Goal: Use online tool/utility: Utilize a website feature to perform a specific function

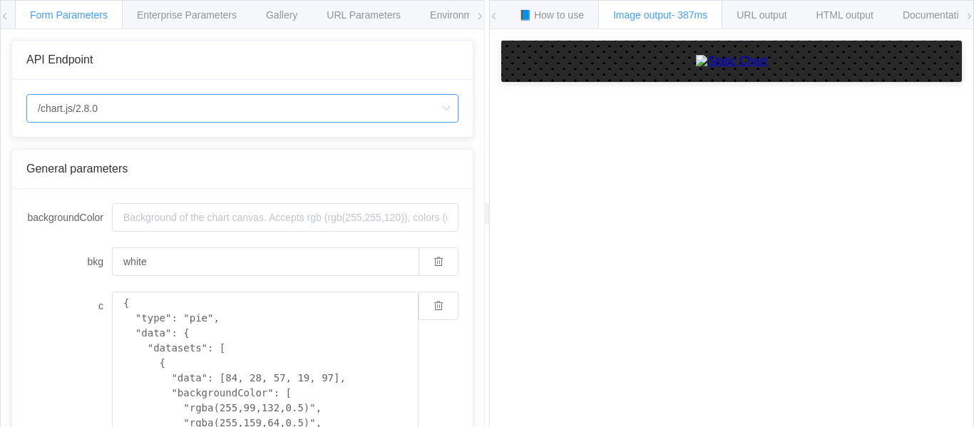
click at [213, 113] on input "/chart.js/2.8.0" at bounding box center [242, 108] width 432 height 29
click at [297, 11] on span "Gallery" at bounding box center [281, 14] width 31 height 11
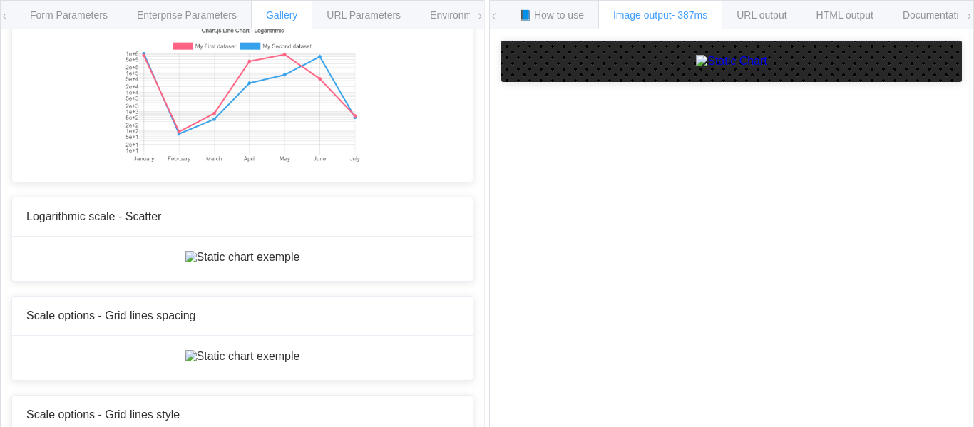
scroll to position [5510, 0]
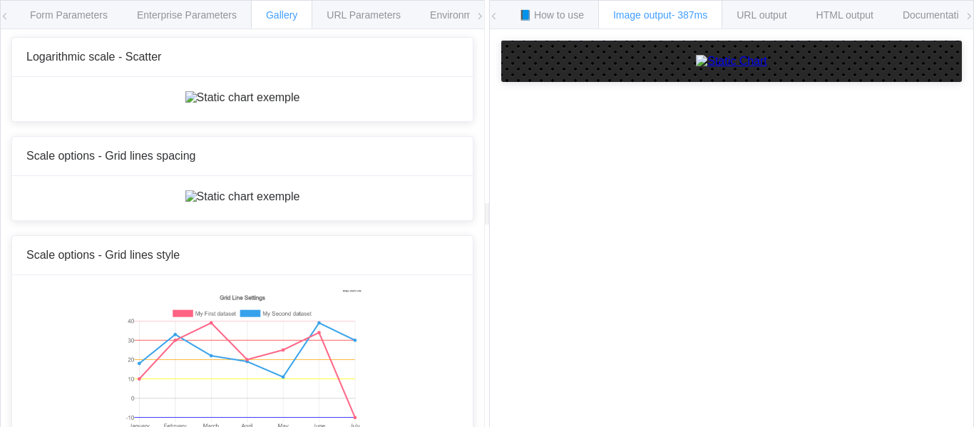
type textarea "{ type: 'doughnut', data: { datasets: [ { data: [94, 25, 72, 70, 14], backgroun…"
click at [107, 23] on div "Form Parameters" at bounding box center [69, 14] width 108 height 29
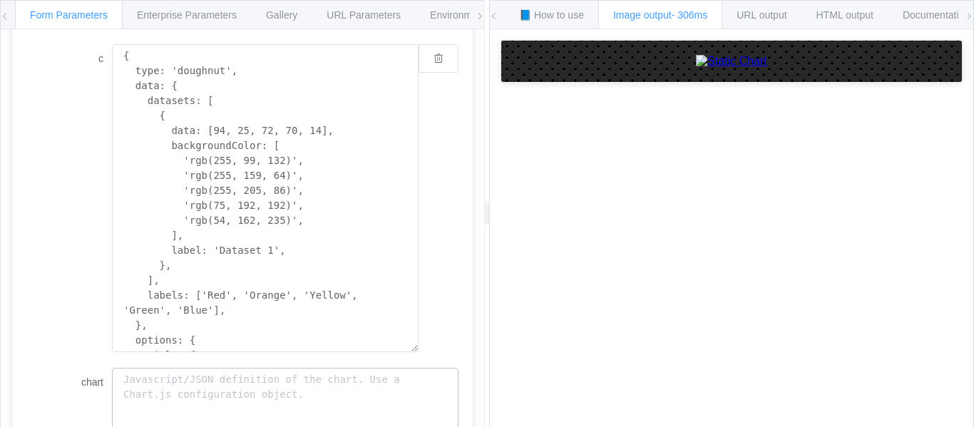
scroll to position [21, 0]
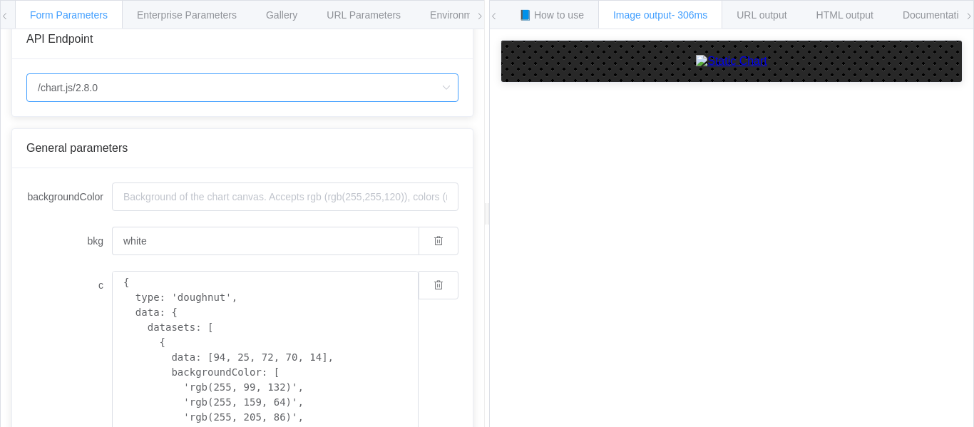
click at [126, 98] on input "/chart.js/2.8.0" at bounding box center [242, 87] width 432 height 29
click at [121, 116] on li "/chart" at bounding box center [242, 128] width 431 height 24
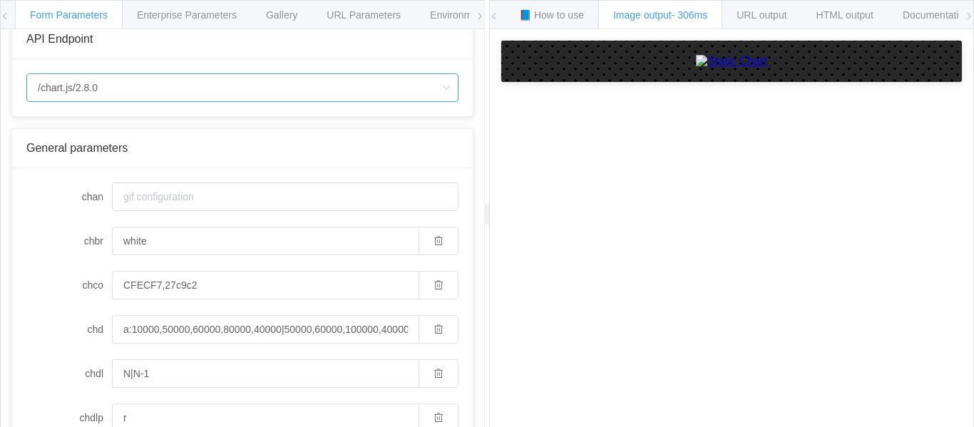
type input "/chart"
type input "20"
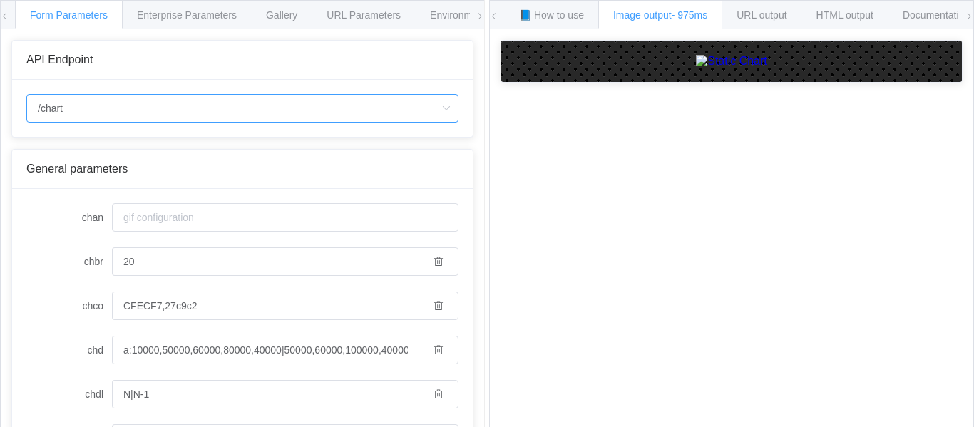
click at [183, 116] on input "/chart" at bounding box center [242, 108] width 432 height 29
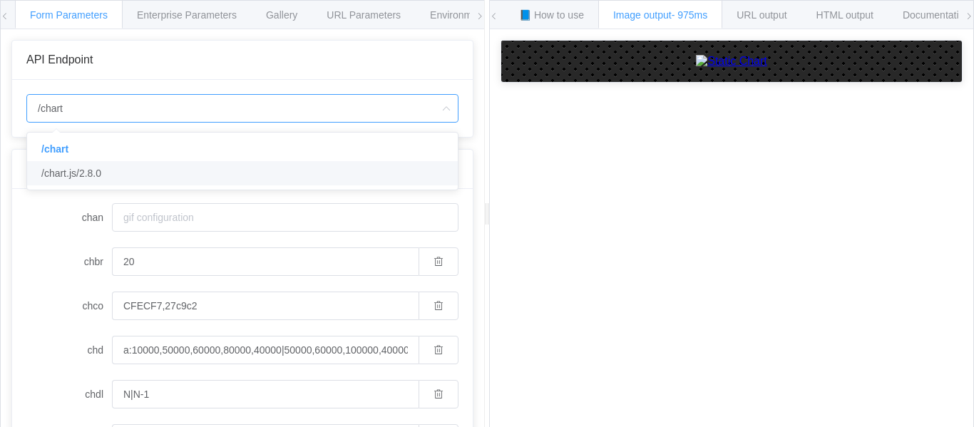
click at [175, 190] on div "/chart /chart.js/2.8.0" at bounding box center [242, 161] width 432 height 58
click at [158, 173] on li "/chart.js/2.8.0" at bounding box center [242, 173] width 431 height 24
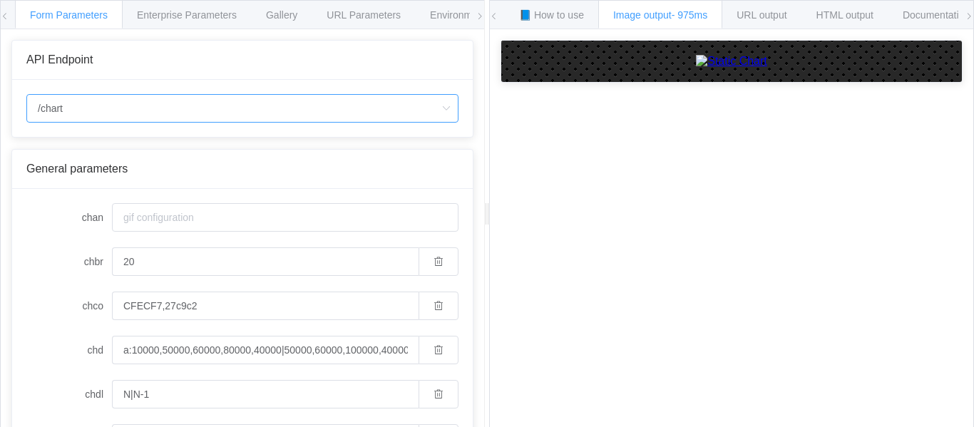
type input "/chart.js/2.8.0"
type input "white"
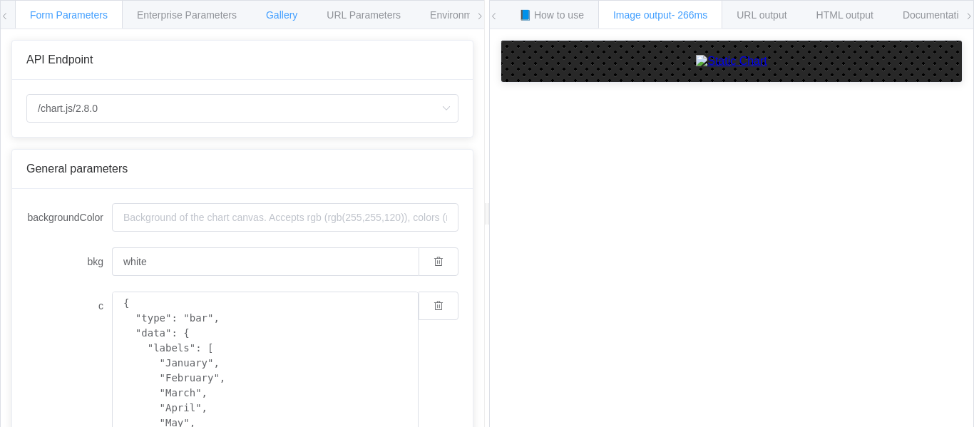
click at [284, 21] on div "Gallery" at bounding box center [281, 14] width 61 height 29
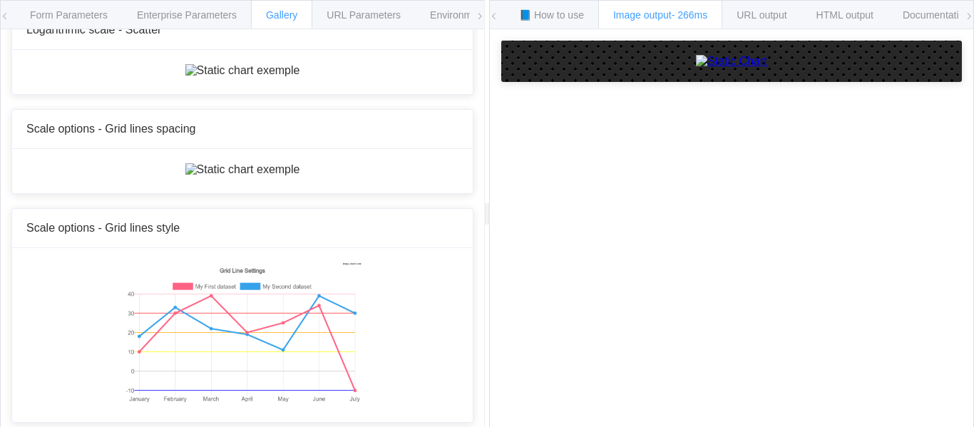
scroll to position [5671, 0]
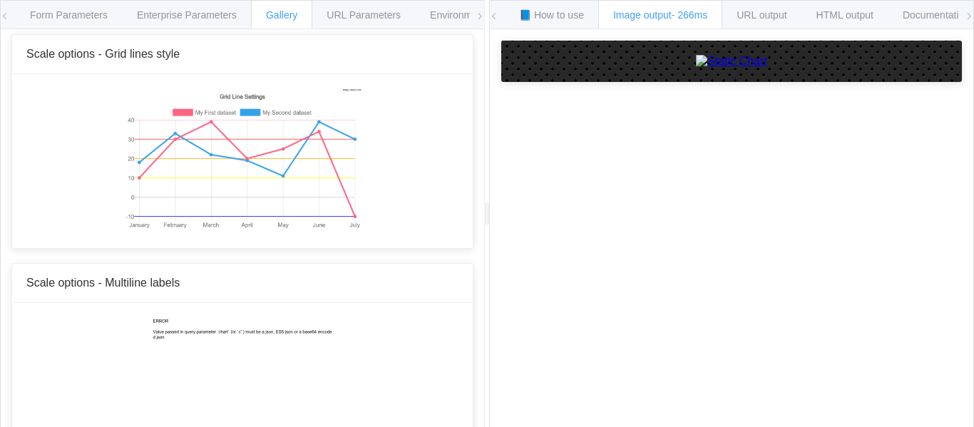
scroll to position [5512, 0]
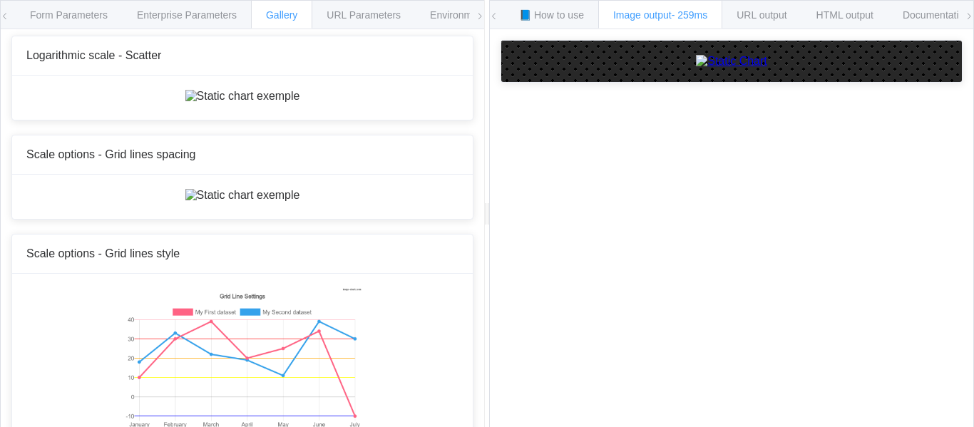
click at [481, 19] on icon at bounding box center [480, 16] width 9 height 9
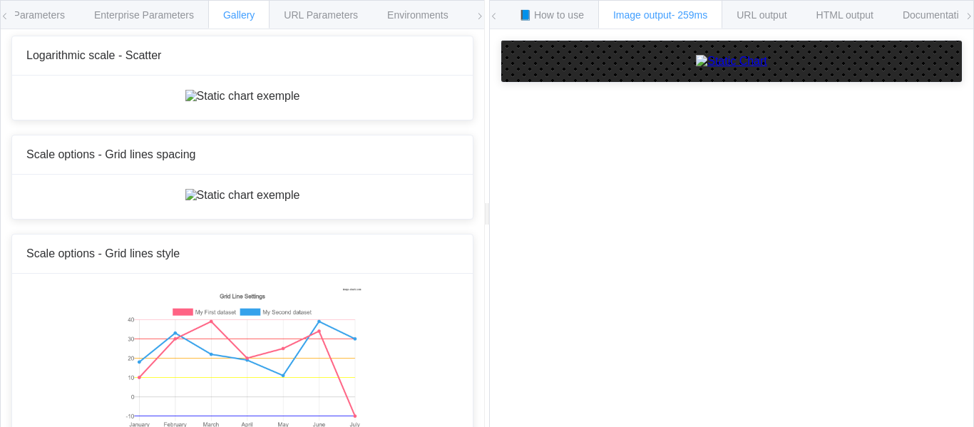
click at [481, 19] on icon at bounding box center [480, 16] width 9 height 9
click at [0, 18] on div "Form Parameters Enterprise Parameters Gallery URL Parameters Environments API E…" at bounding box center [242, 214] width 485 height 429
click at [1, 19] on icon at bounding box center [5, 16] width 9 height 9
click at [759, 68] on img at bounding box center [731, 61] width 71 height 13
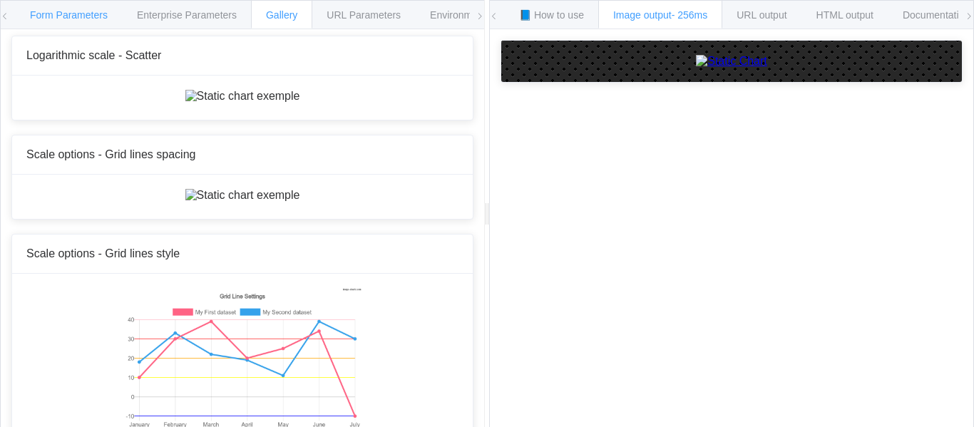
click at [39, 22] on div "Form Parameters" at bounding box center [69, 14] width 108 height 29
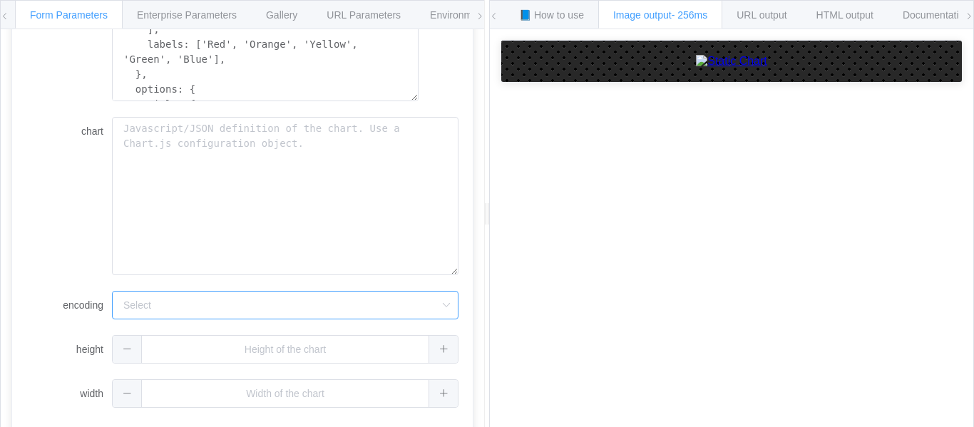
click at [191, 294] on input "encoding" at bounding box center [285, 305] width 347 height 29
click at [195, 341] on li "url" at bounding box center [285, 345] width 345 height 24
type input "url"
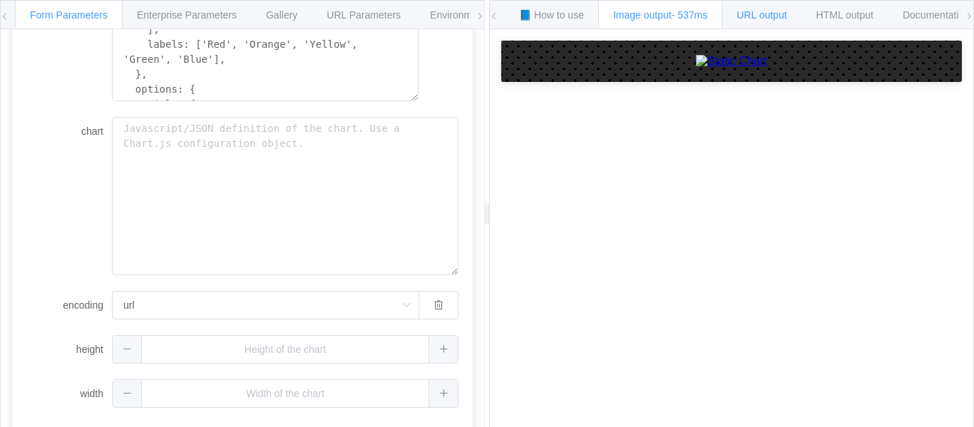
click at [763, 24] on div "URL output" at bounding box center [762, 14] width 80 height 29
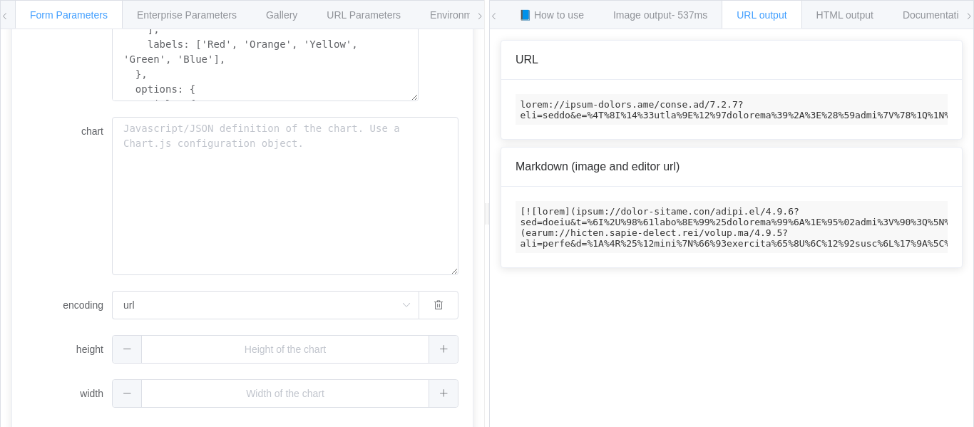
drag, startPoint x: 948, startPoint y: 36, endPoint x: 950, endPoint y: 29, distance: 8.3
click at [948, 36] on div "How to maximize Image Charts in 3 steps Read the step-by-[PERSON_NAME] to the I…" at bounding box center [731, 239] width 483 height 420
drag, startPoint x: 953, startPoint y: 1, endPoint x: 619, endPoint y: 53, distance: 338.3
click at [619, 53] on div "📘 How to use Image output - 537ms URL output HTML output Documentation 🕷 Found …" at bounding box center [731, 214] width 485 height 429
